Goal: Information Seeking & Learning: Learn about a topic

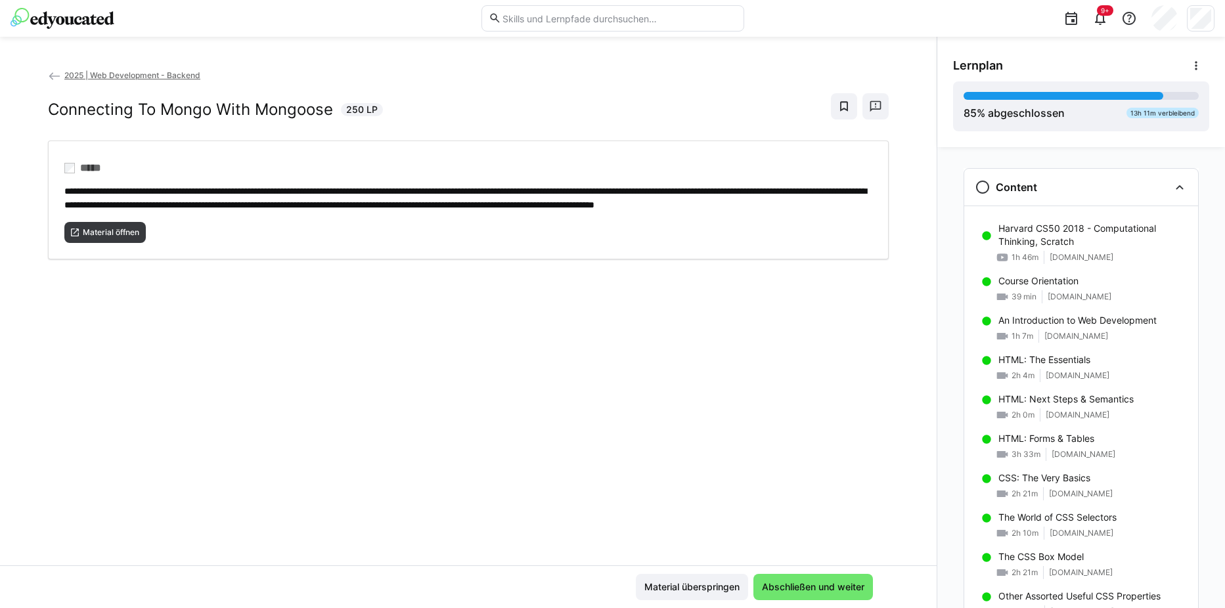
scroll to position [1329, 0]
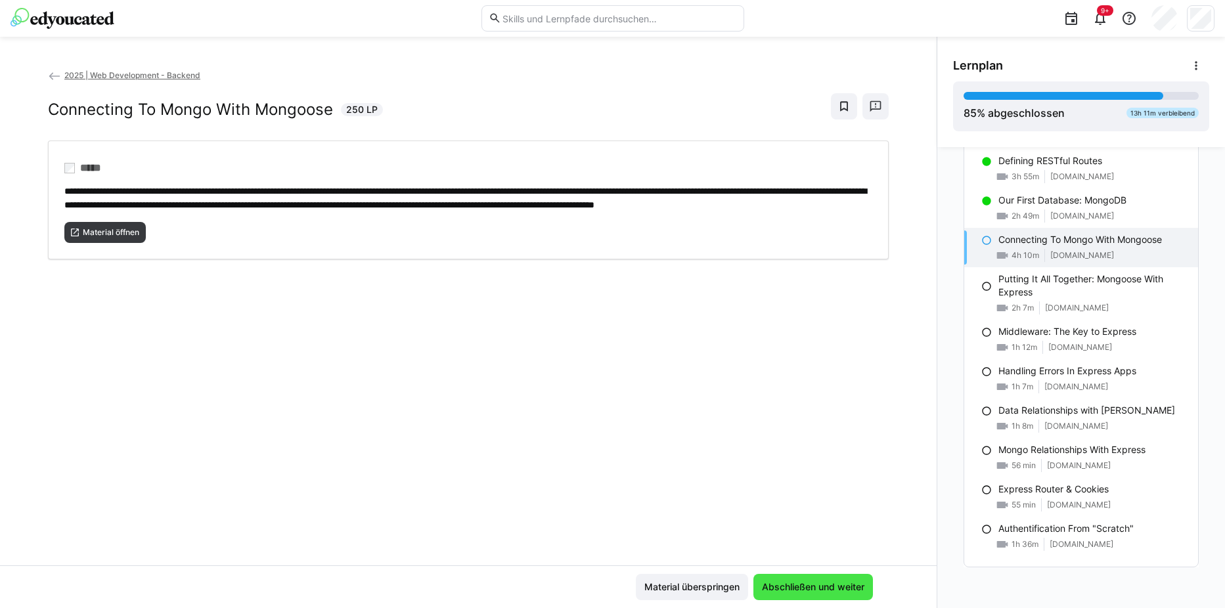
click at [818, 596] on span "Abschließen und weiter" at bounding box center [813, 587] width 120 height 26
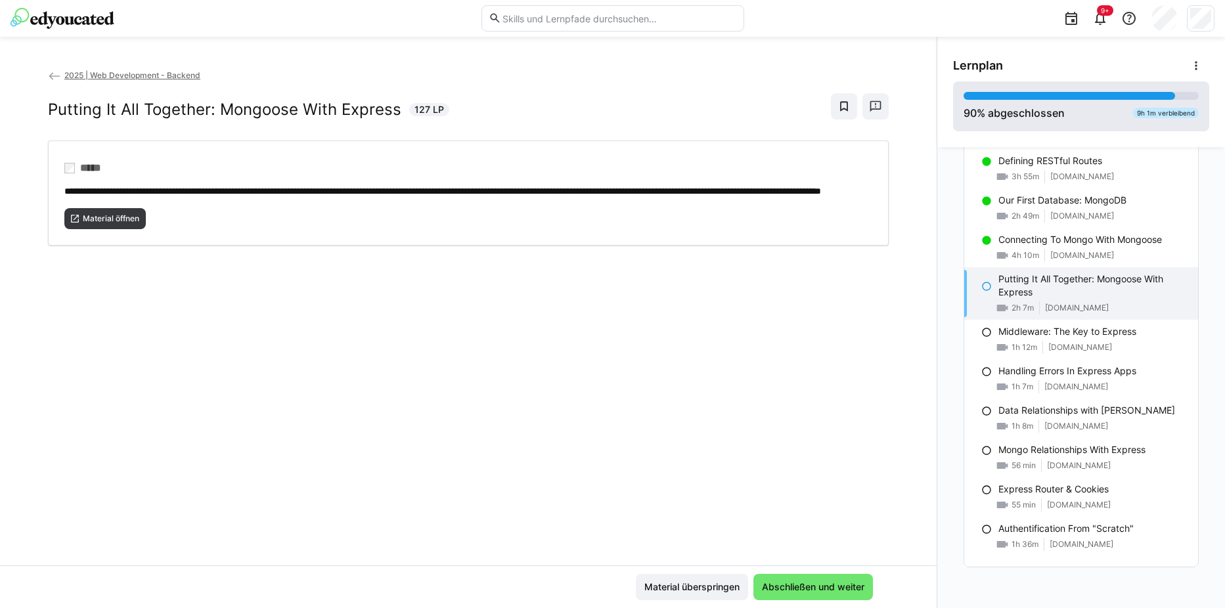
click at [1112, 97] on div at bounding box center [1070, 96] width 212 height 8
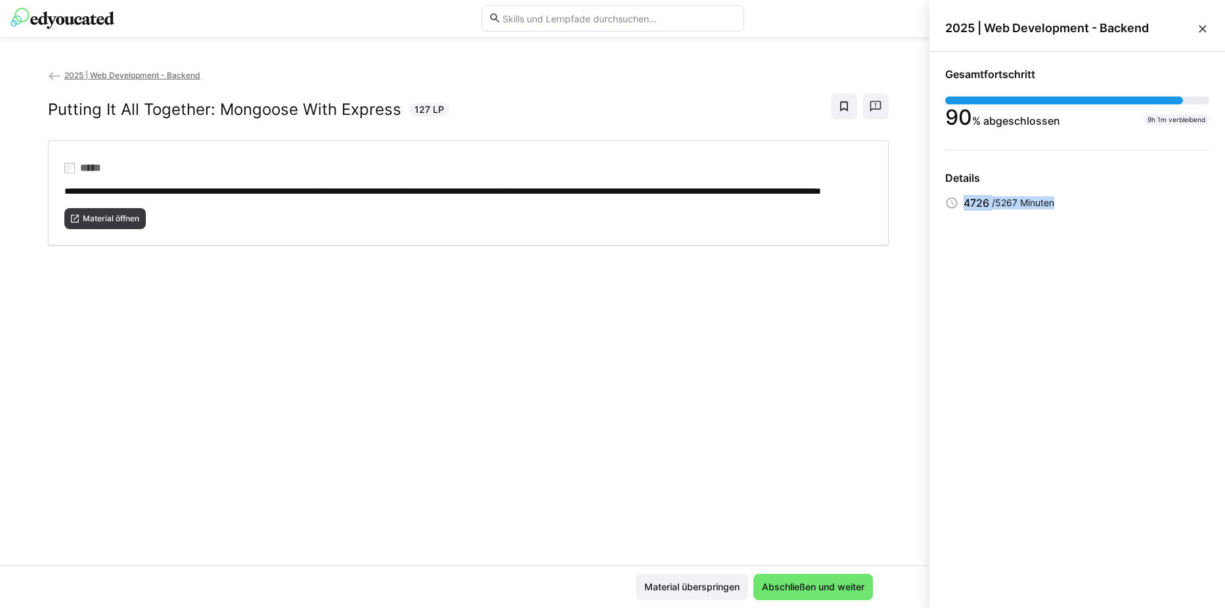
drag, startPoint x: 949, startPoint y: 202, endPoint x: 1157, endPoint y: 191, distance: 208.5
click at [1157, 191] on app-status-sidebar-progress-details "Details 4726 /5267 Minuten" at bounding box center [1077, 190] width 264 height 39
drag, startPoint x: 1157, startPoint y: 191, endPoint x: 1070, endPoint y: 265, distance: 114.1
click at [1070, 265] on div "Gesamtfortschritt 90 % abgeschlossen 9h 1m verbleibend Details 4726 /5267 Minut…" at bounding box center [1078, 327] width 296 height 551
click at [1203, 29] on eds-icon at bounding box center [1202, 28] width 13 height 13
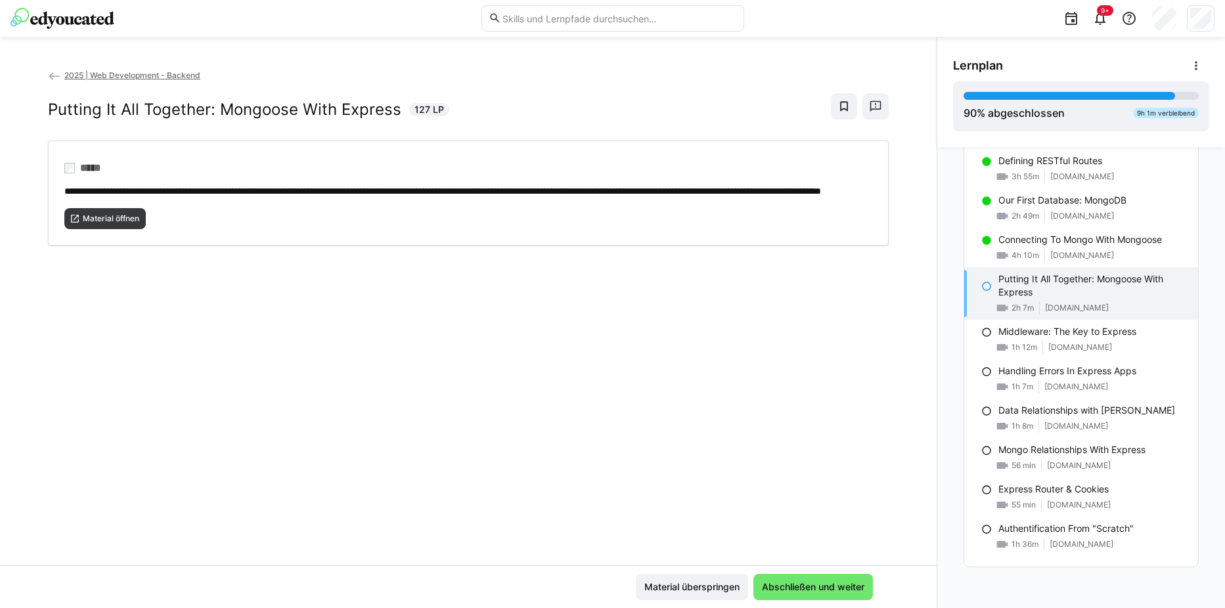
click at [95, 74] on span "2025 | Web Development - Backend" at bounding box center [132, 75] width 136 height 10
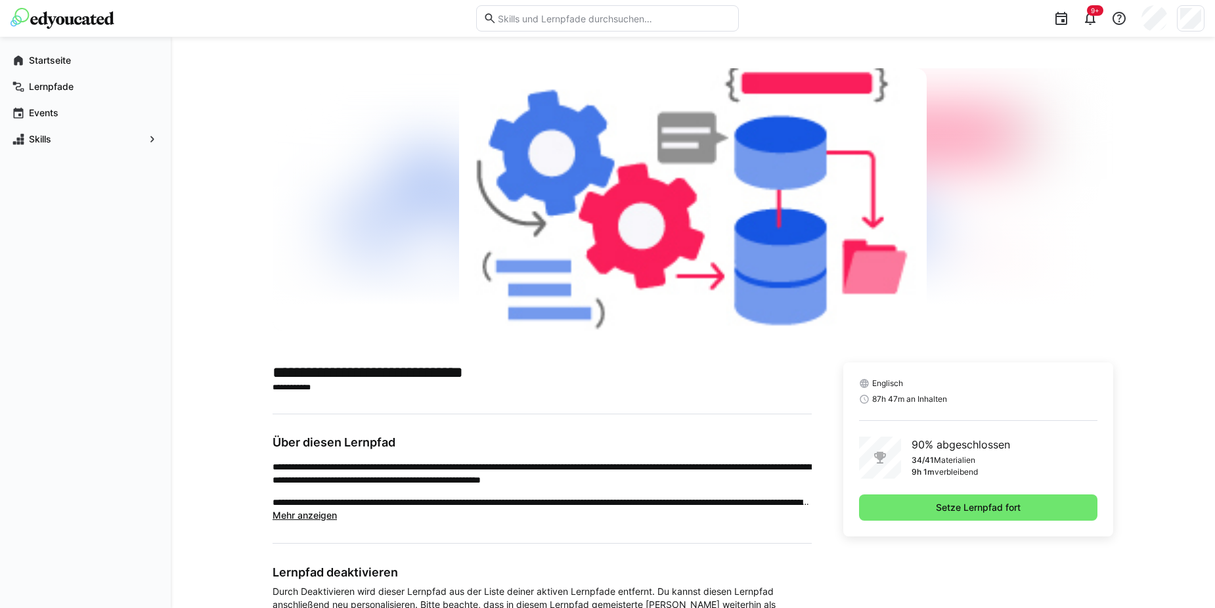
click at [57, 24] on img at bounding box center [63, 18] width 104 height 21
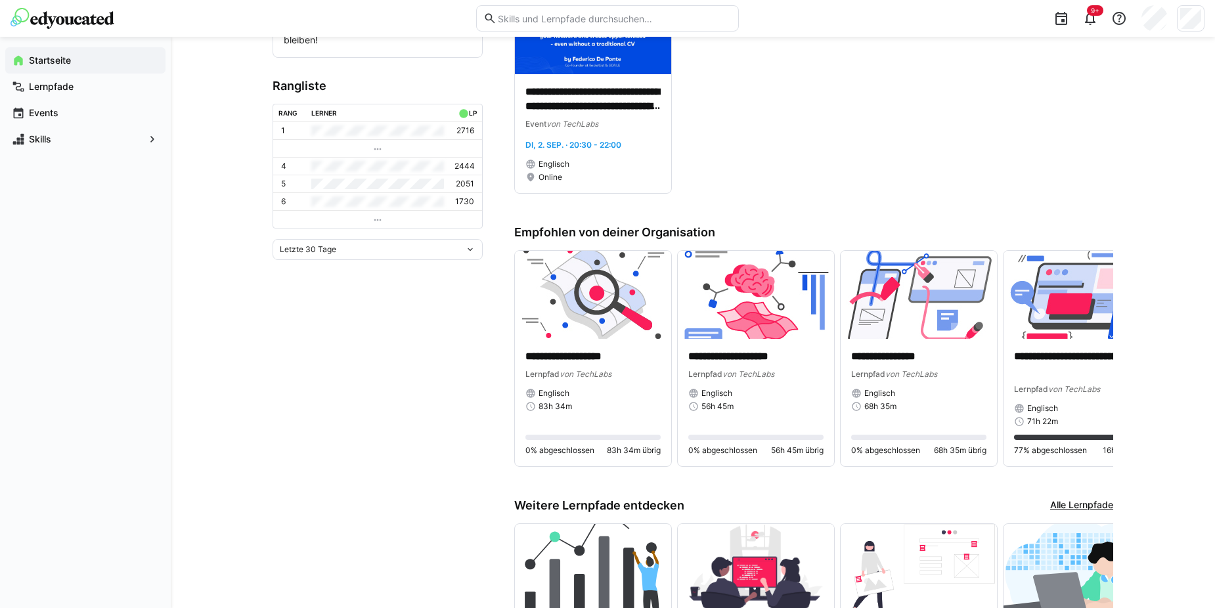
scroll to position [394, 0]
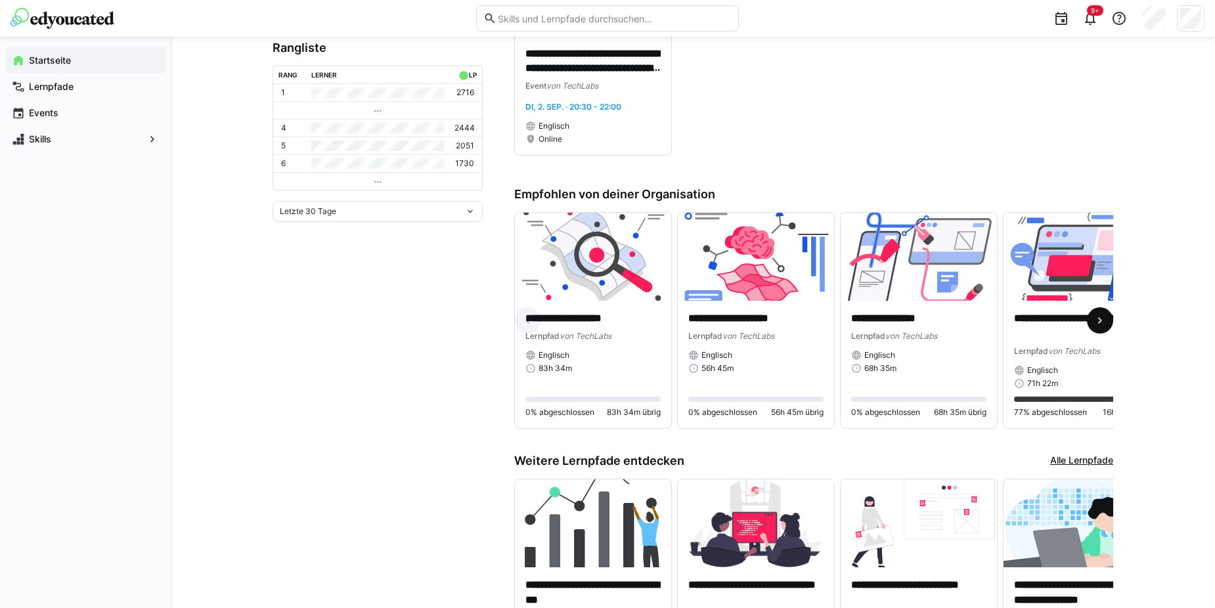
click at [1098, 327] on eds-icon at bounding box center [1100, 320] width 13 height 13
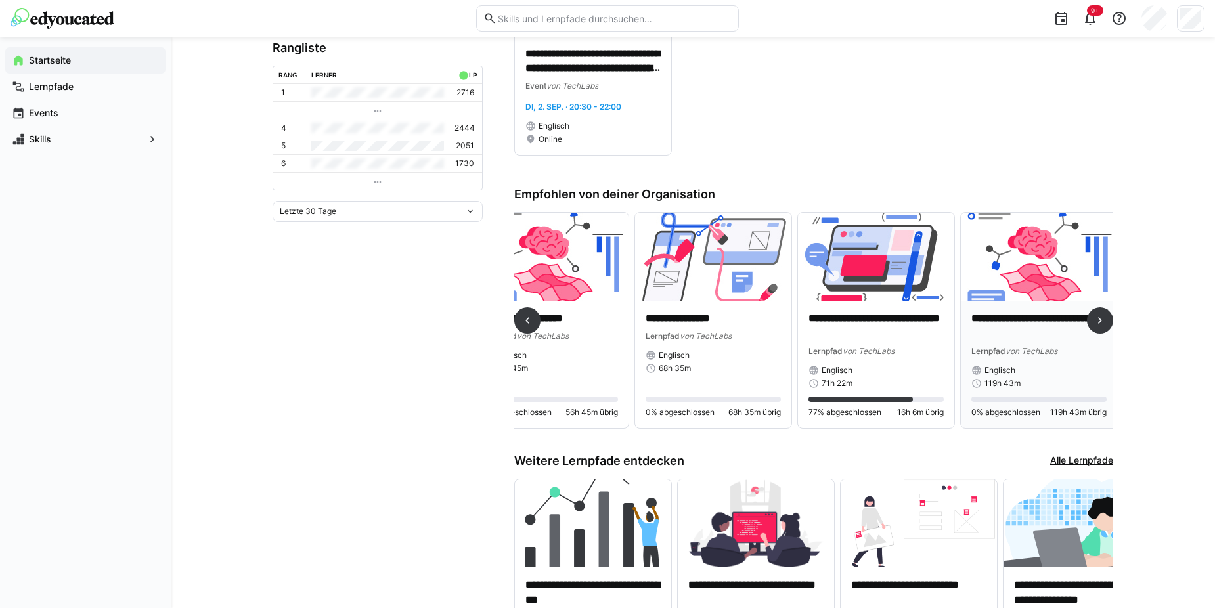
scroll to position [0, 210]
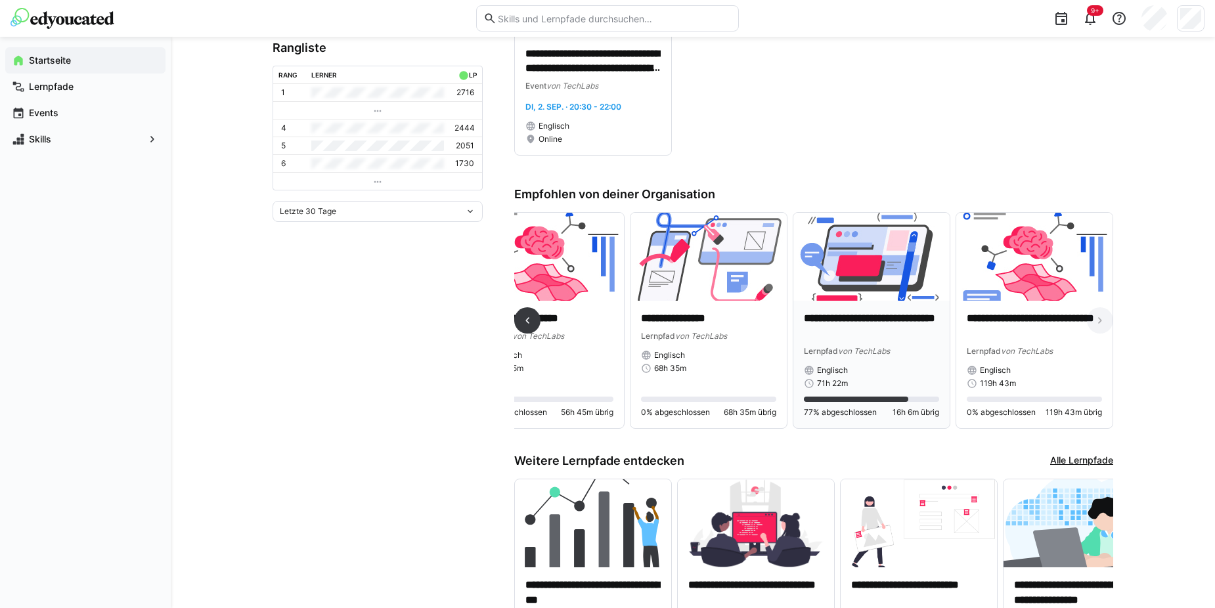
click at [914, 399] on eds-progress at bounding box center [871, 399] width 135 height 5
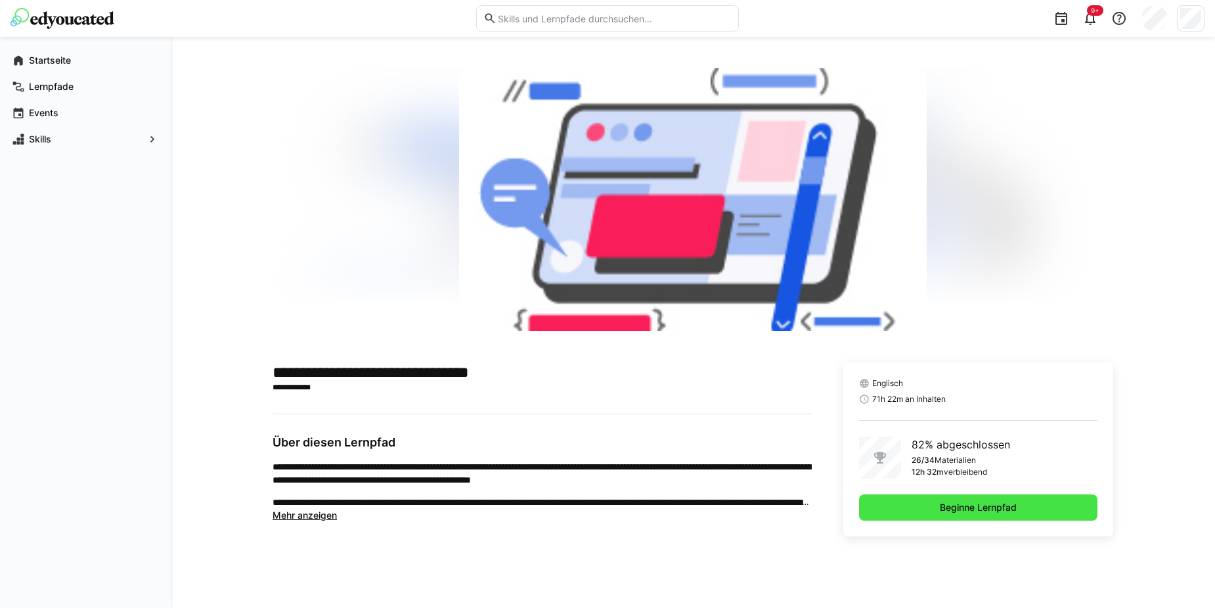
click at [1027, 512] on span "Beginne Lernpfad" at bounding box center [978, 508] width 238 height 26
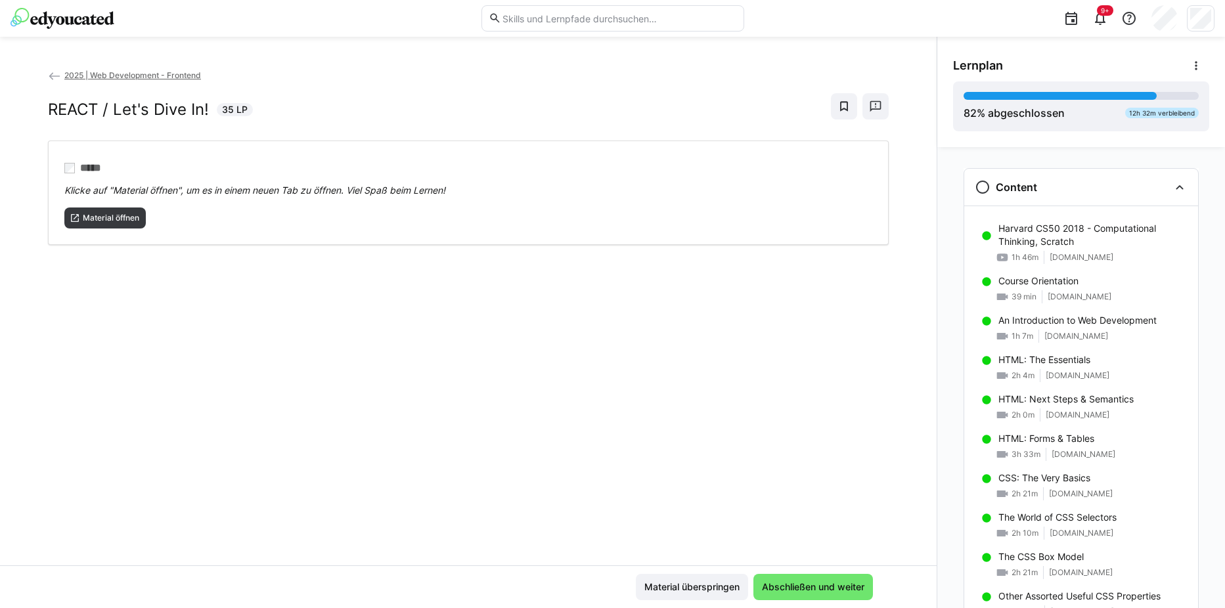
click at [59, 16] on img at bounding box center [63, 18] width 104 height 21
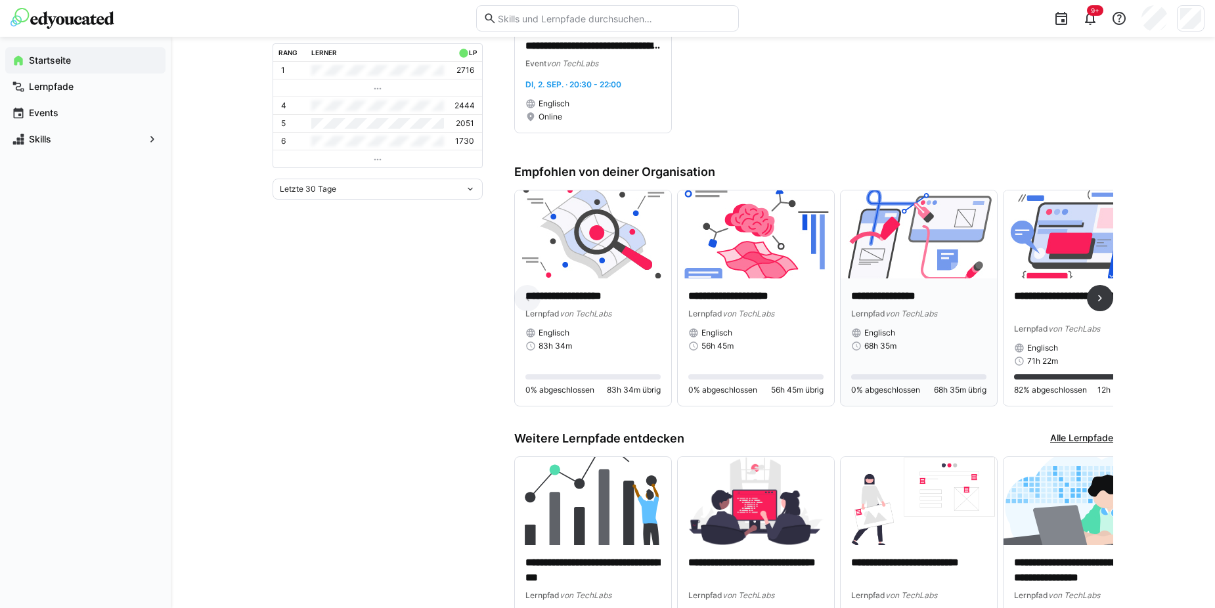
scroll to position [394, 0]
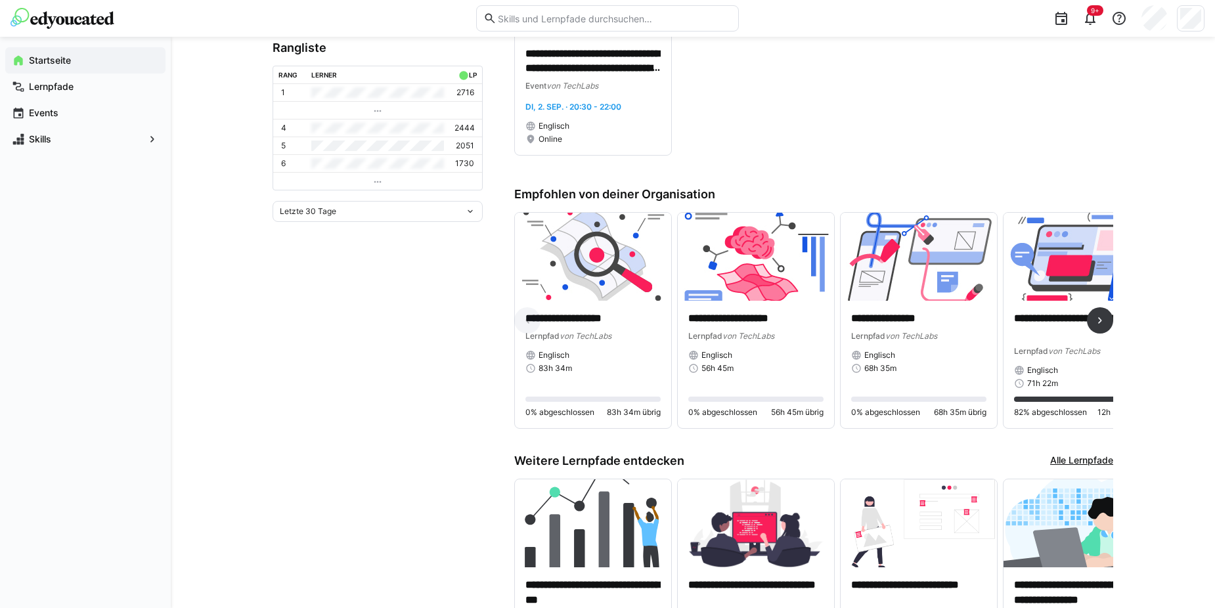
drag, startPoint x: 905, startPoint y: 438, endPoint x: 924, endPoint y: 437, distance: 18.4
click at [924, 437] on div "**********" at bounding box center [813, 325] width 599 height 227
drag, startPoint x: 924, startPoint y: 437, endPoint x: 919, endPoint y: 443, distance: 8.0
click at [919, 439] on div "**********" at bounding box center [813, 325] width 599 height 227
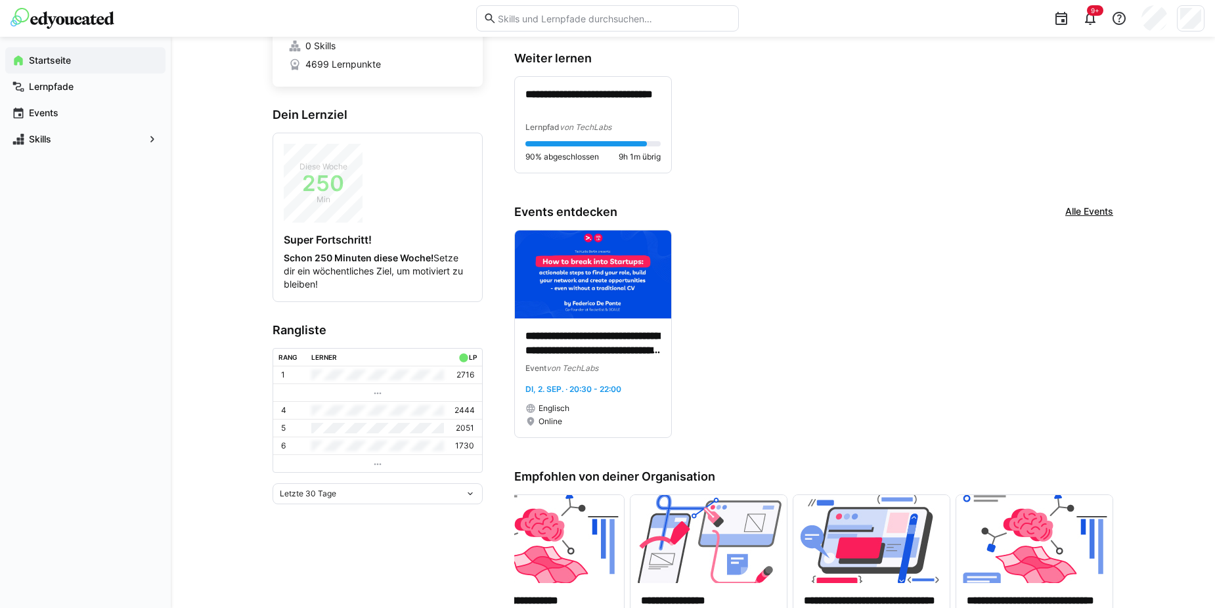
scroll to position [0, 0]
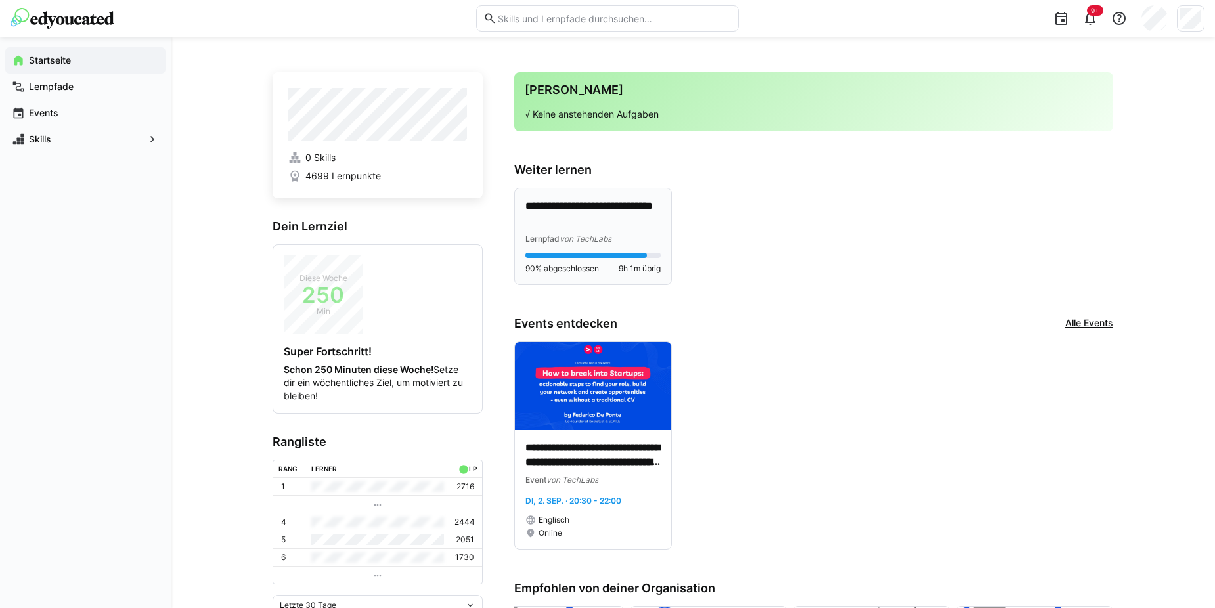
click at [634, 215] on p "**********" at bounding box center [593, 214] width 135 height 30
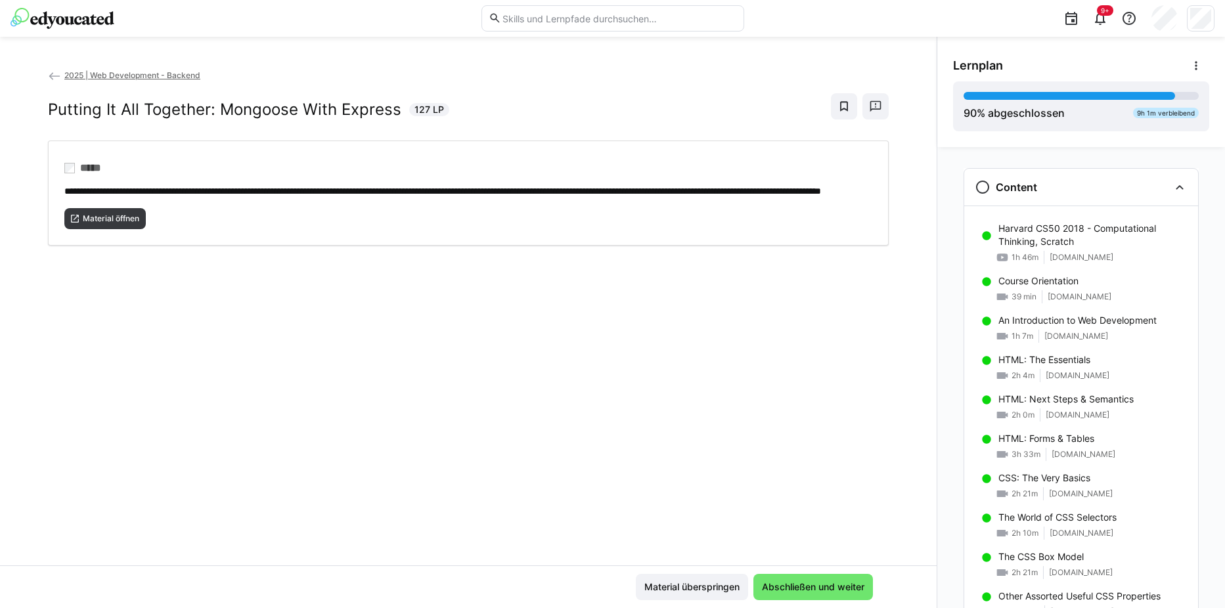
click at [174, 66] on div "**********" at bounding box center [468, 323] width 937 height 572
click at [174, 68] on app-back-navigation "2025 | Web Development - Backend" at bounding box center [468, 75] width 841 height 14
click at [180, 70] on app-back-navigation "2025 | Web Development - Backend" at bounding box center [468, 75] width 841 height 14
click at [183, 75] on span "2025 | Web Development - Backend" at bounding box center [132, 75] width 136 height 10
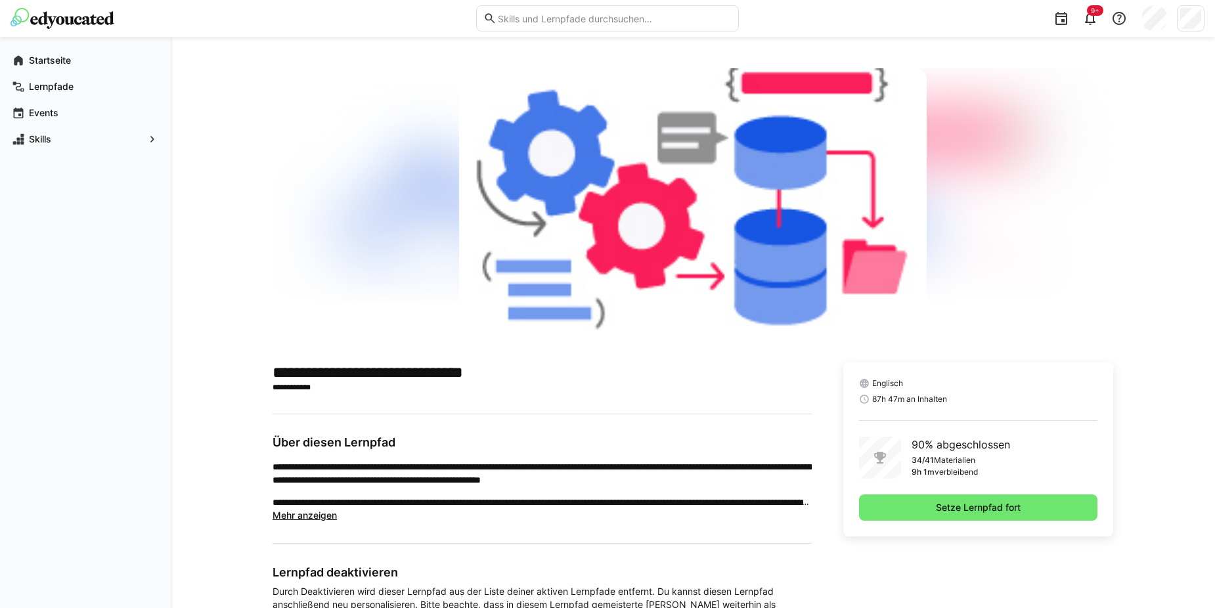
drag, startPoint x: 956, startPoint y: 393, endPoint x: 868, endPoint y: 404, distance: 88.7
click at [868, 404] on div "Englisch 87h 47m an Inhalten" at bounding box center [978, 391] width 238 height 26
drag, startPoint x: 868, startPoint y: 404, endPoint x: 896, endPoint y: 405, distance: 27.6
click at [896, 405] on div "Englisch 87h 47m an Inhalten 90% abgeschlossen 34/41 Materialien 9h 1m verbleib…" at bounding box center [978, 450] width 270 height 174
click at [37, 20] on img at bounding box center [63, 18] width 104 height 21
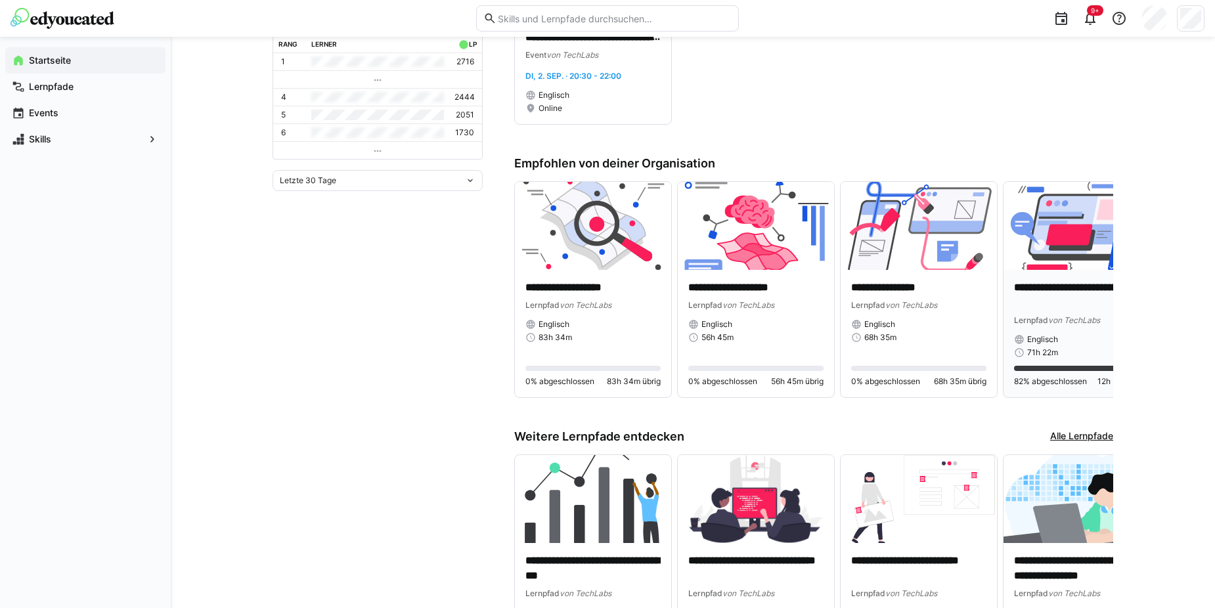
scroll to position [460, 0]
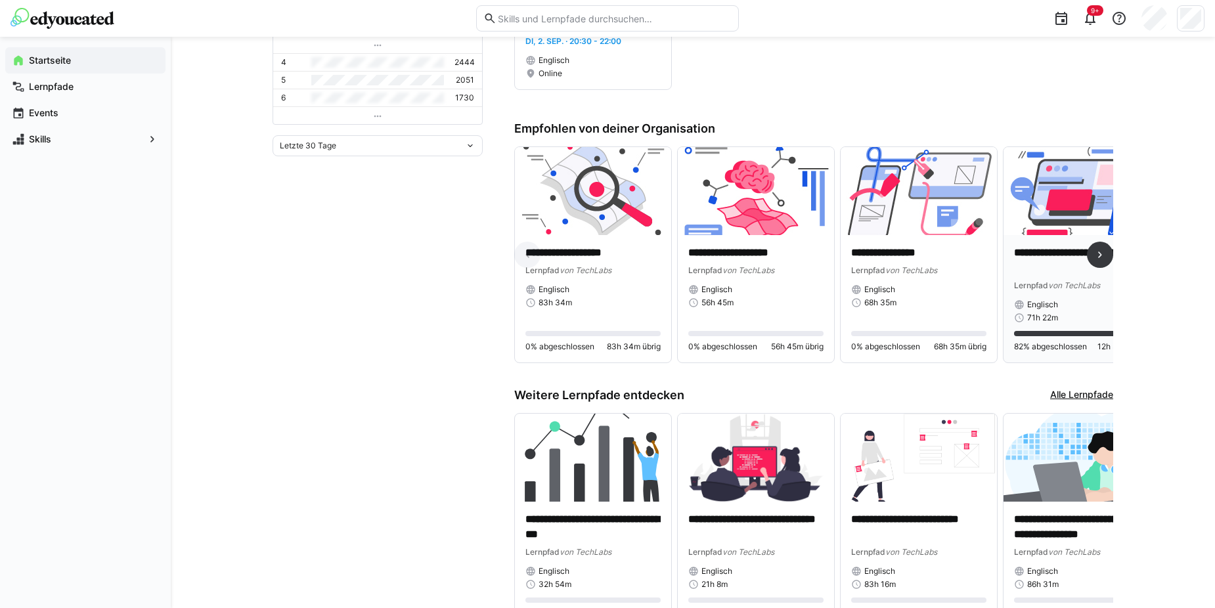
click at [1069, 230] on img at bounding box center [1082, 191] width 156 height 88
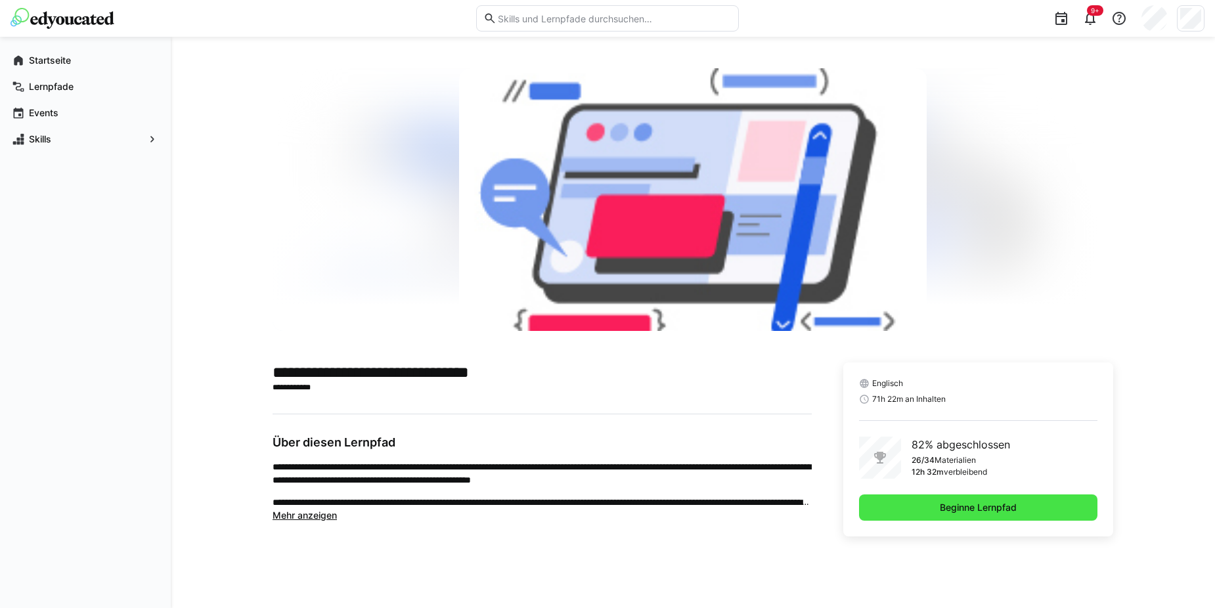
click at [991, 514] on span "Beginne Lernpfad" at bounding box center [978, 508] width 238 height 26
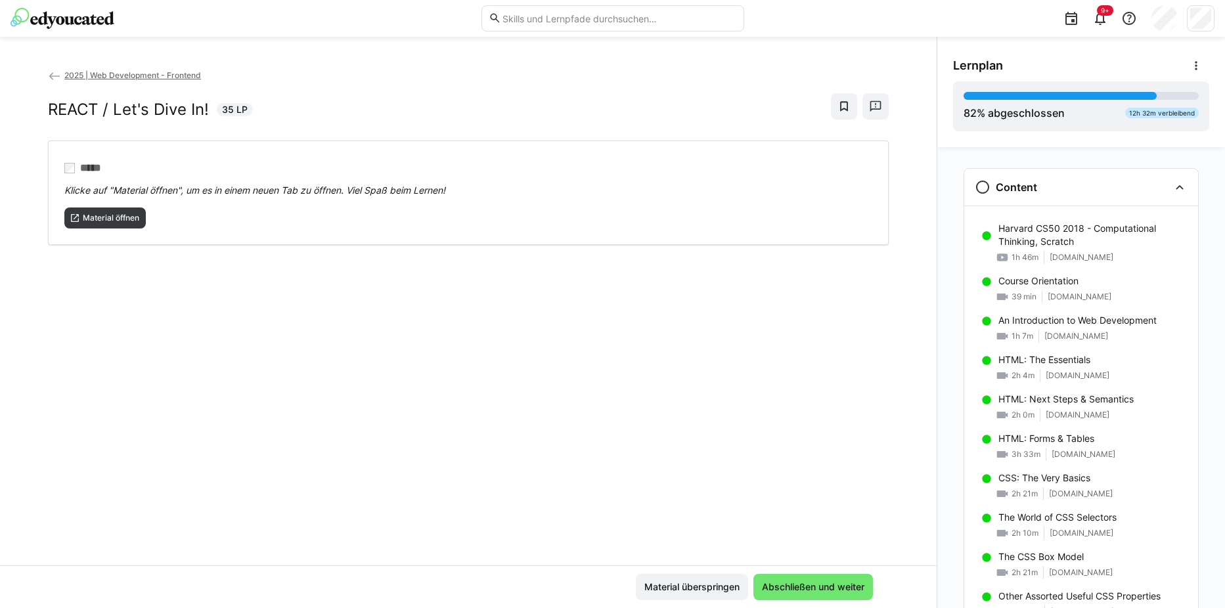
click at [60, 24] on img at bounding box center [63, 18] width 104 height 21
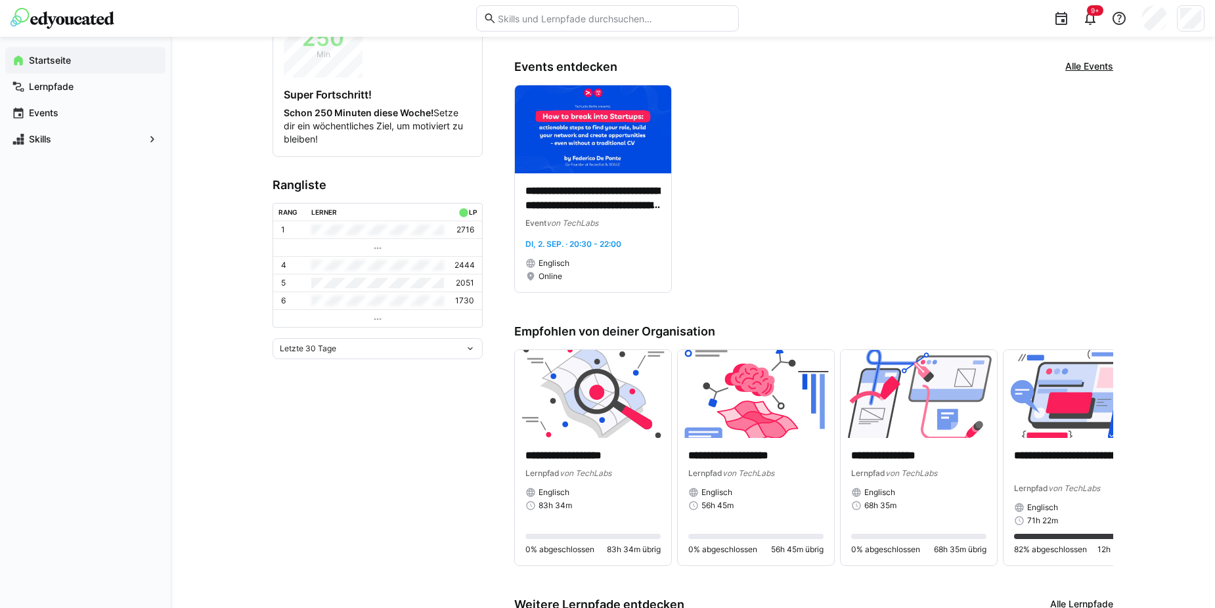
scroll to position [131, 0]
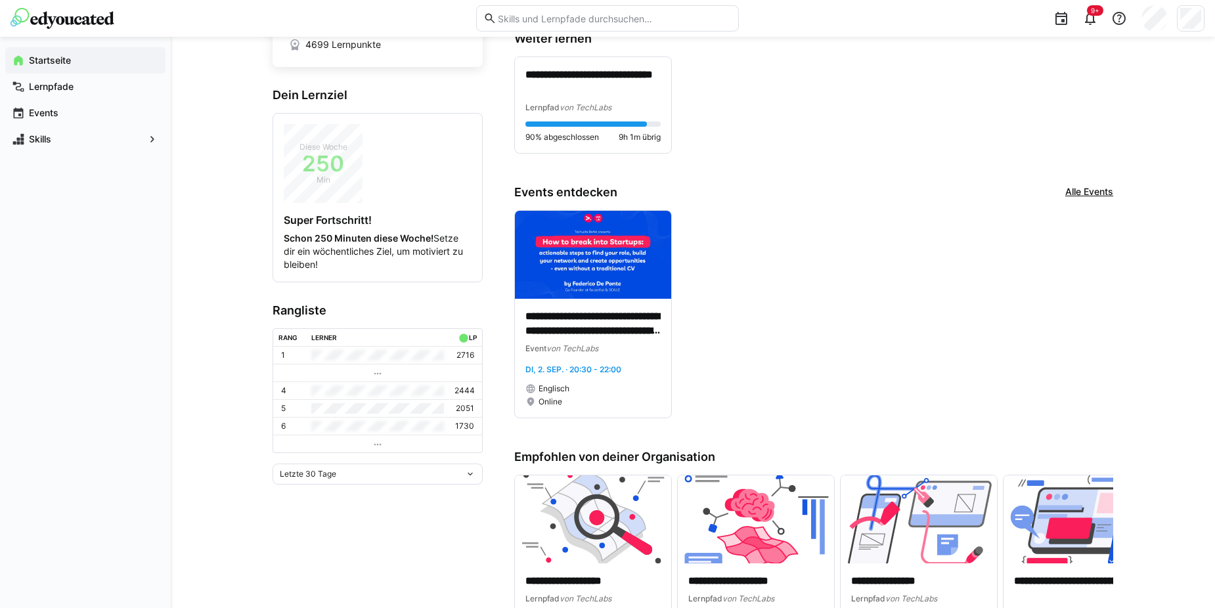
click at [388, 472] on div "Letzte 30 Tage" at bounding box center [372, 474] width 185 height 9
click at [351, 539] on div "Letzte 90 Tage" at bounding box center [377, 544] width 194 height 11
click at [401, 471] on div "Letzte 90 Tage" at bounding box center [372, 474] width 185 height 9
click at [353, 498] on div "Letzte 7 Tage" at bounding box center [377, 502] width 194 height 11
click at [372, 473] on div "Letzte 7 Tage" at bounding box center [372, 474] width 185 height 9
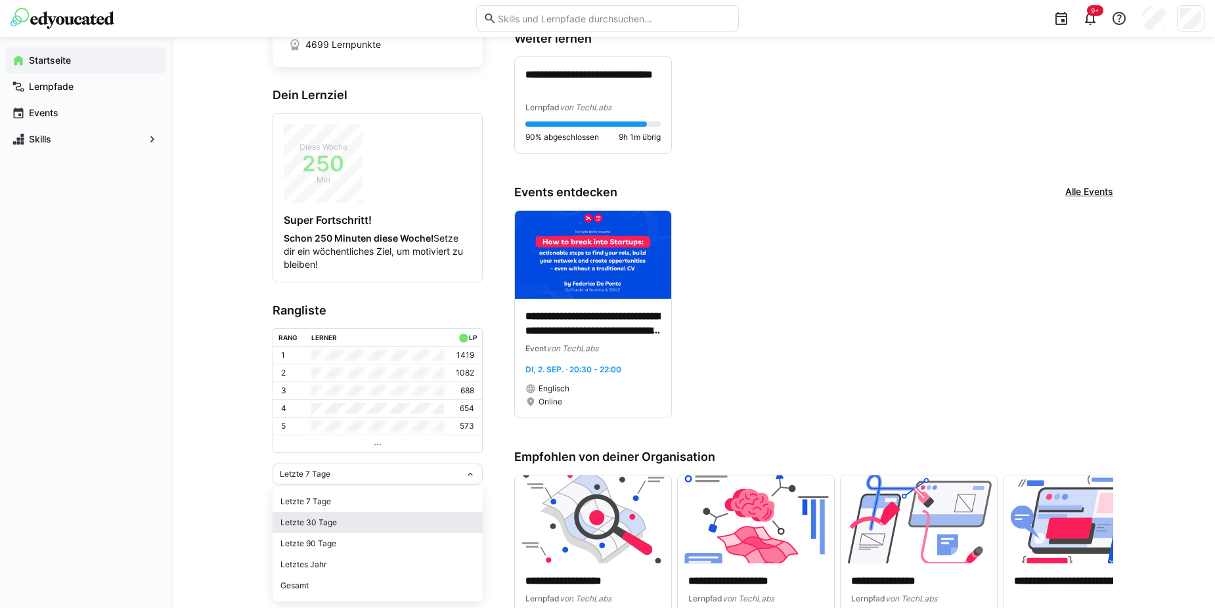
click at [353, 520] on div "Letzte 30 Tage" at bounding box center [377, 523] width 194 height 11
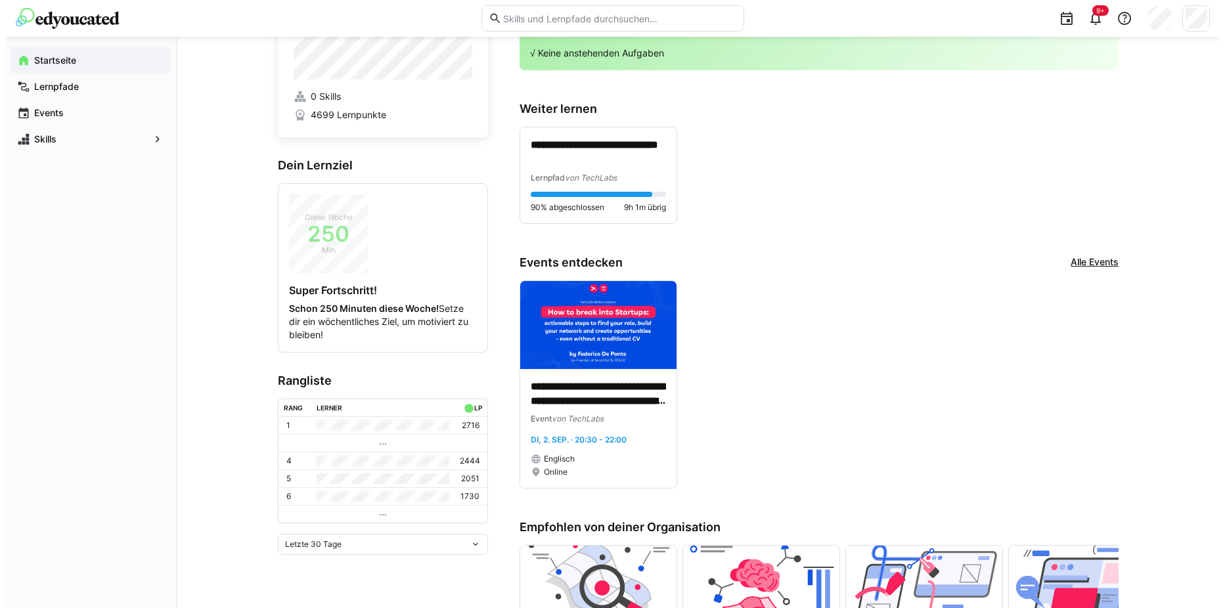
scroll to position [0, 0]
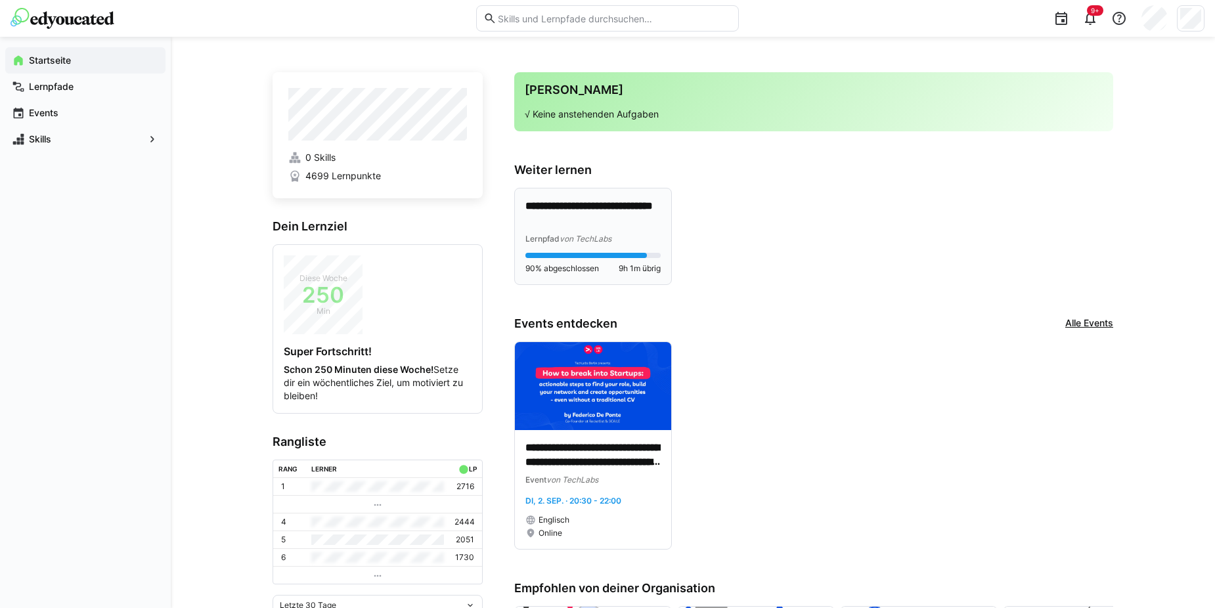
click at [631, 231] on div "**********" at bounding box center [593, 222] width 135 height 46
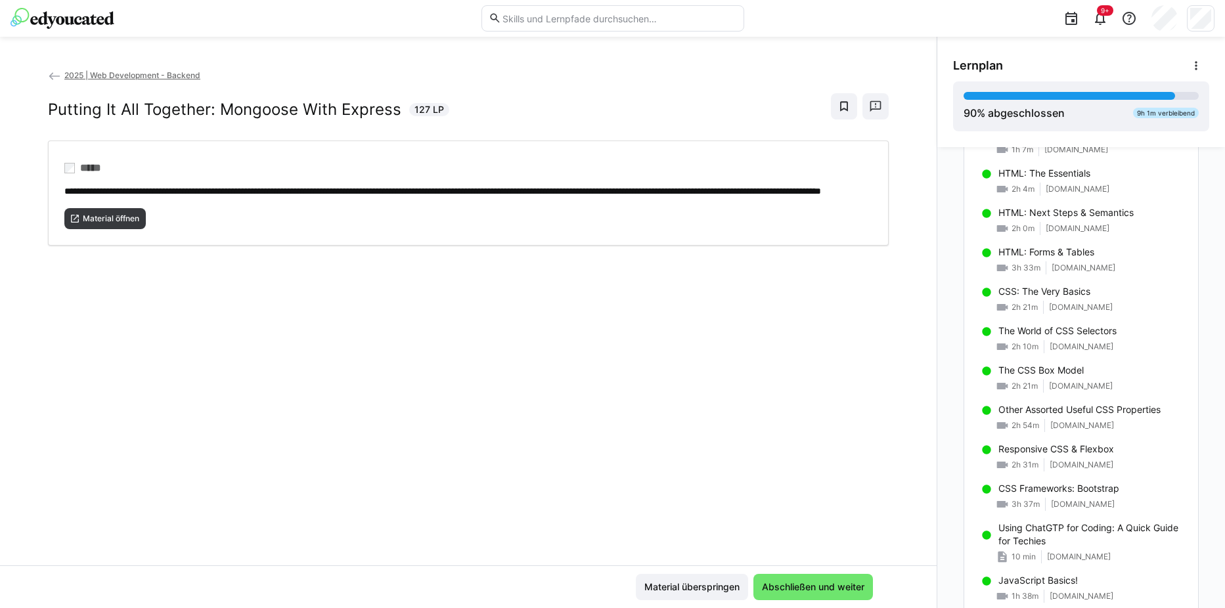
scroll to position [15, 0]
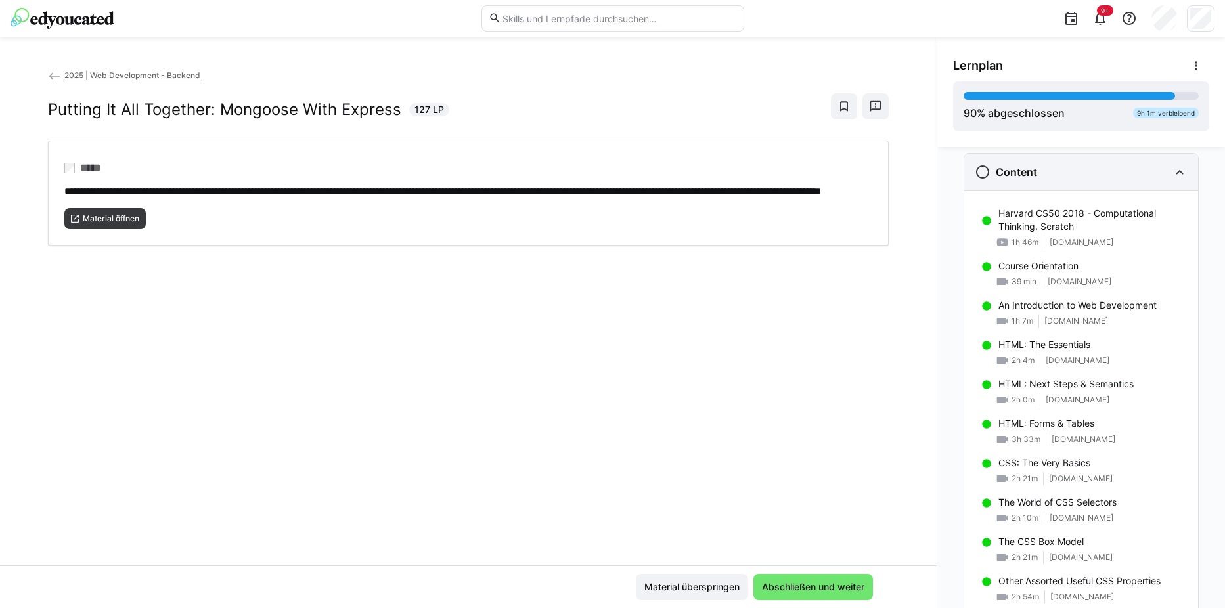
click at [977, 171] on eds-icon at bounding box center [983, 172] width 16 height 16
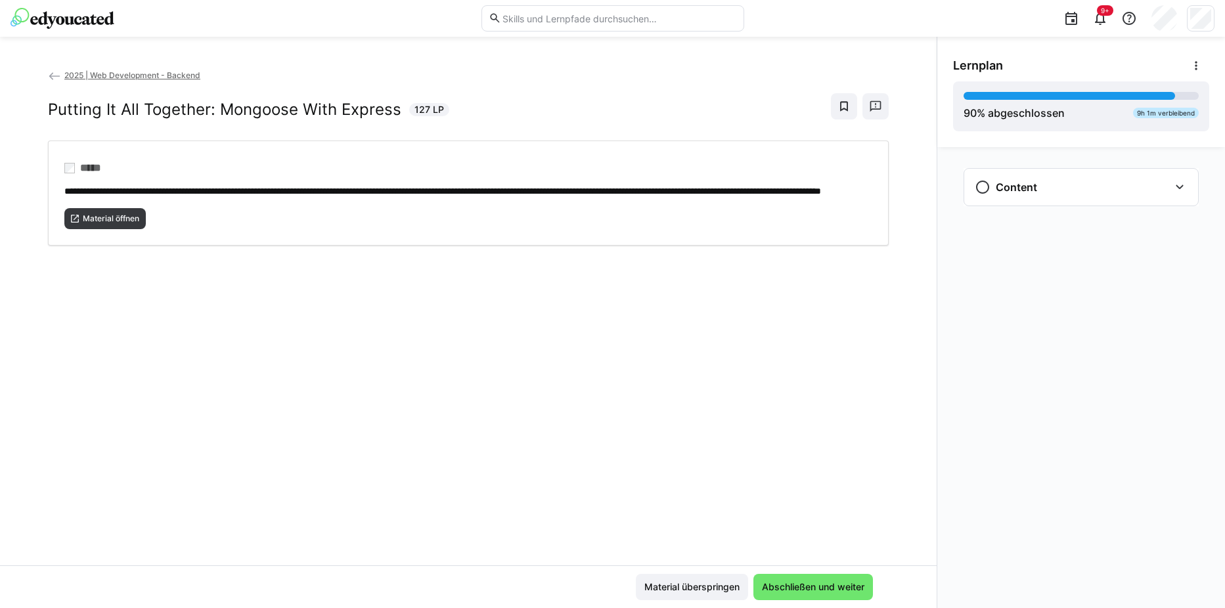
scroll to position [0, 0]
click at [1041, 188] on div "Content" at bounding box center [1072, 187] width 194 height 16
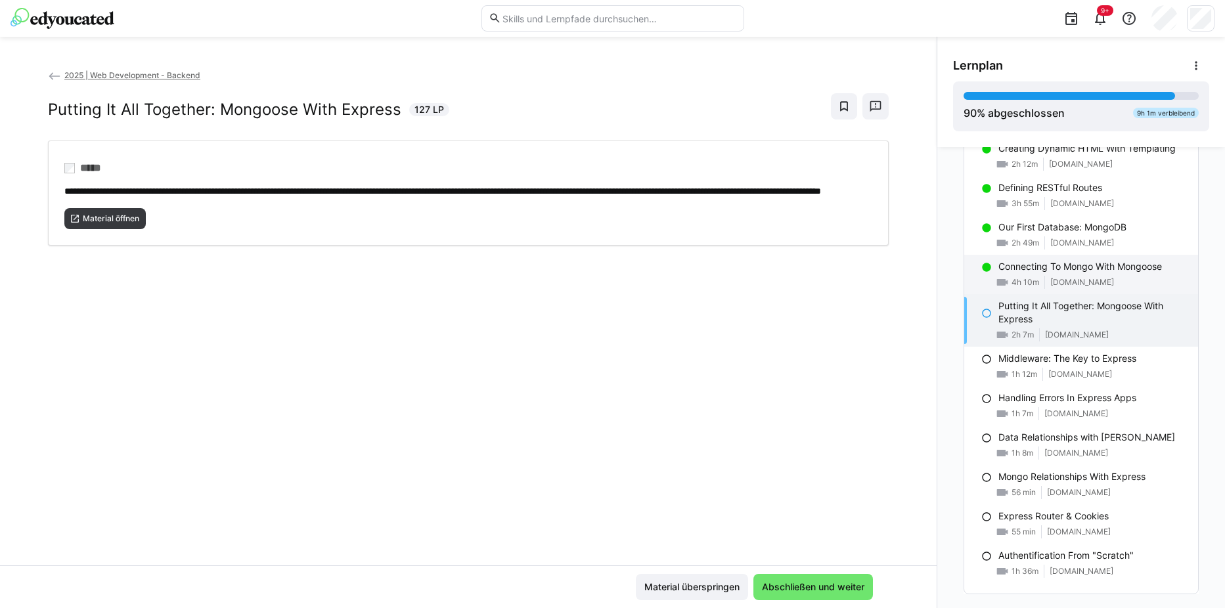
scroll to position [1329, 0]
